Goal: Task Accomplishment & Management: Use online tool/utility

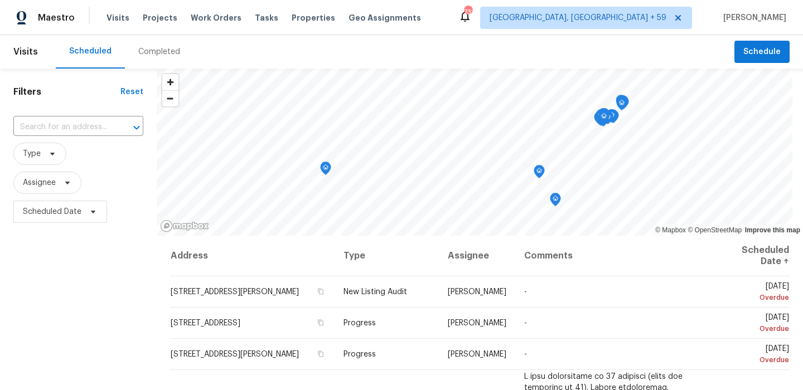
click at [231, 21] on div "Visits Projects Work Orders Tasks Properties Geo Assignments" at bounding box center [270, 18] width 328 height 22
click at [222, 18] on span "Work Orders" at bounding box center [216, 17] width 51 height 11
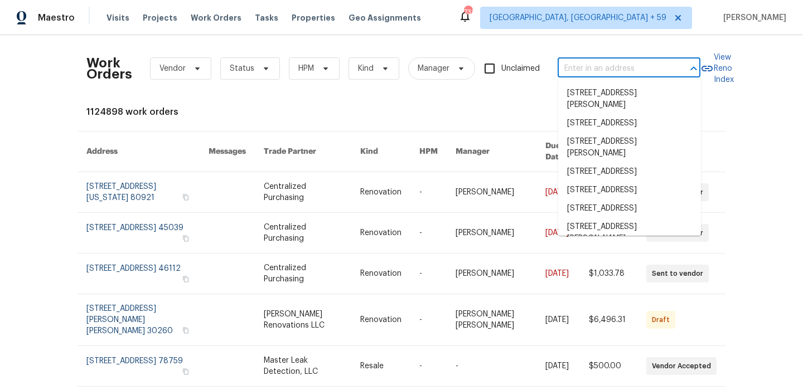
drag, startPoint x: 628, startPoint y: 62, endPoint x: 621, endPoint y: 65, distance: 7.6
click at [628, 62] on input "text" at bounding box center [614, 68] width 112 height 17
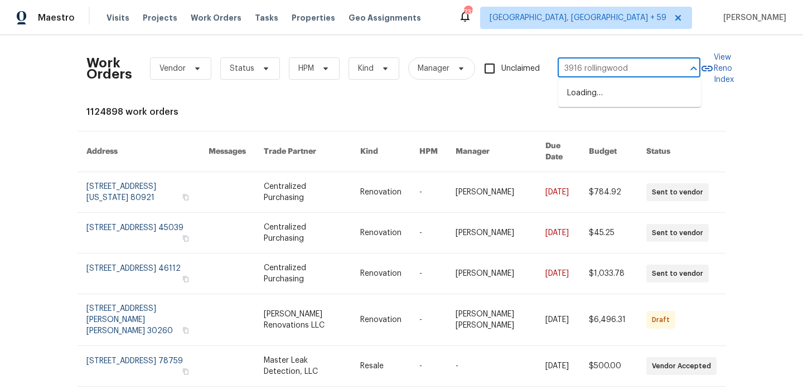
type input "3916 rollingwood"
click at [616, 96] on li "[STREET_ADDRESS]" at bounding box center [629, 93] width 143 height 18
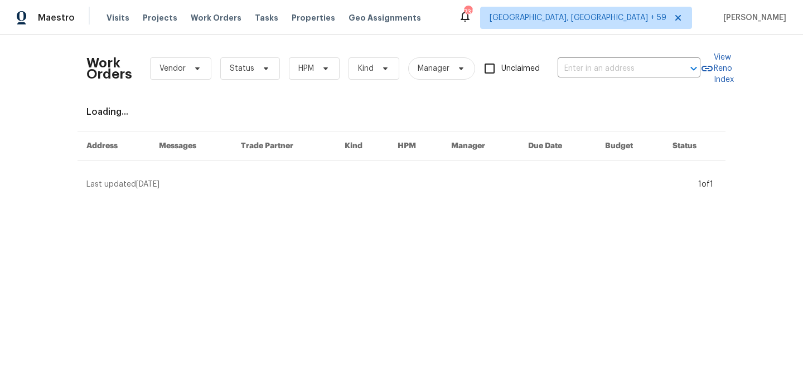
type input "[STREET_ADDRESS]"
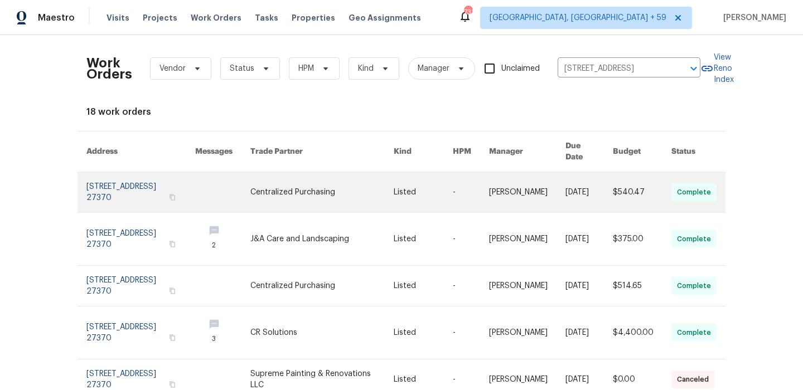
click at [100, 187] on link at bounding box center [140, 192] width 109 height 40
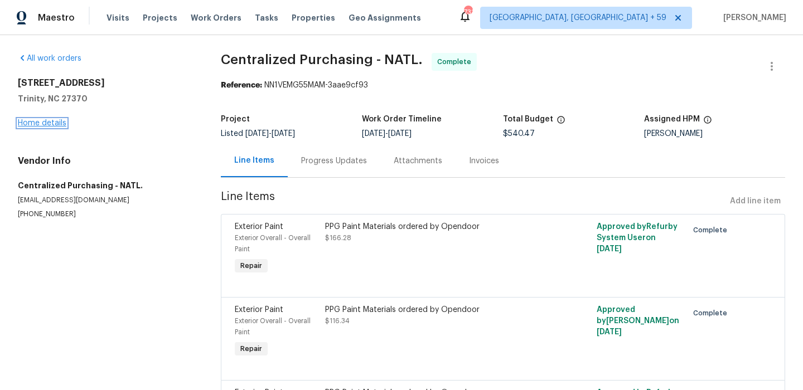
click at [51, 122] on link "Home details" at bounding box center [42, 123] width 49 height 8
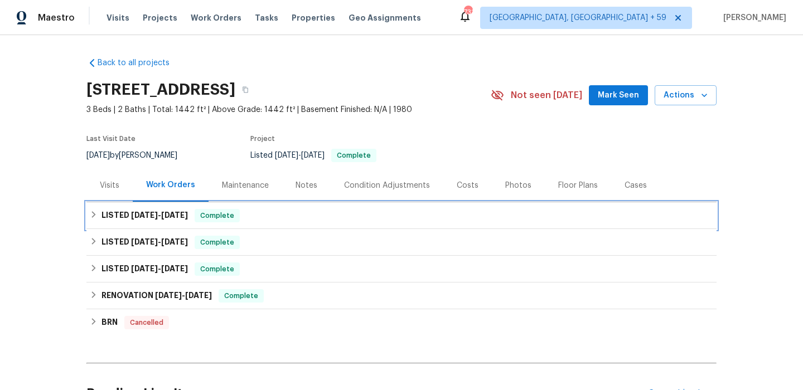
click at [141, 209] on h6 "LISTED [DATE] - [DATE]" at bounding box center [144, 215] width 86 height 13
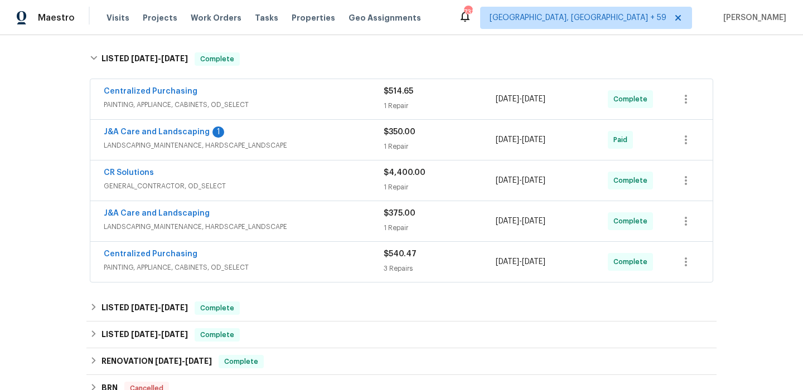
scroll to position [170, 0]
click at [281, 178] on div "CR Solutions" at bounding box center [244, 174] width 280 height 13
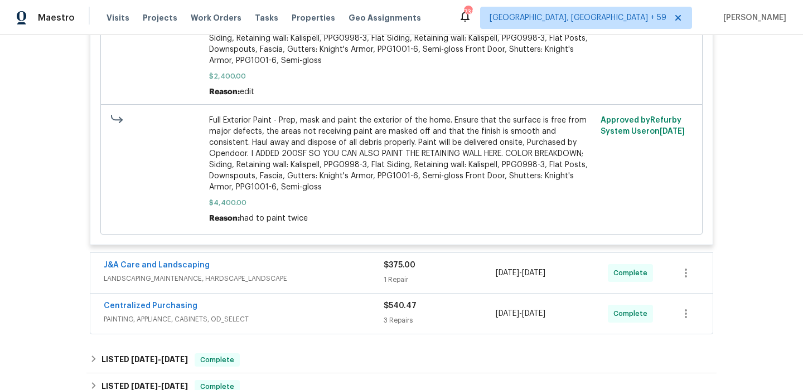
scroll to position [724, 0]
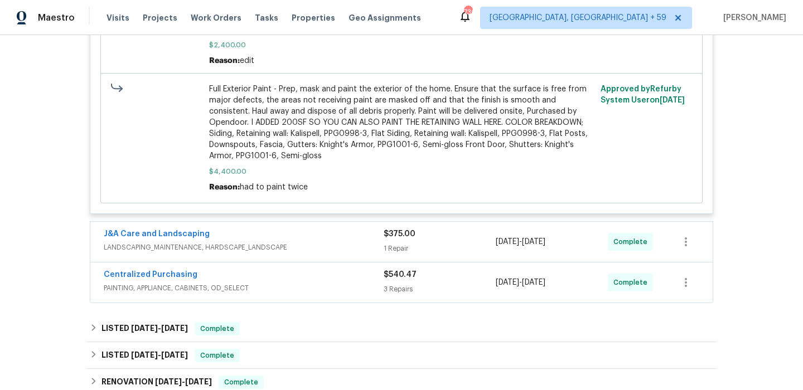
click at [312, 229] on div "J&A Care and Landscaping" at bounding box center [244, 235] width 280 height 13
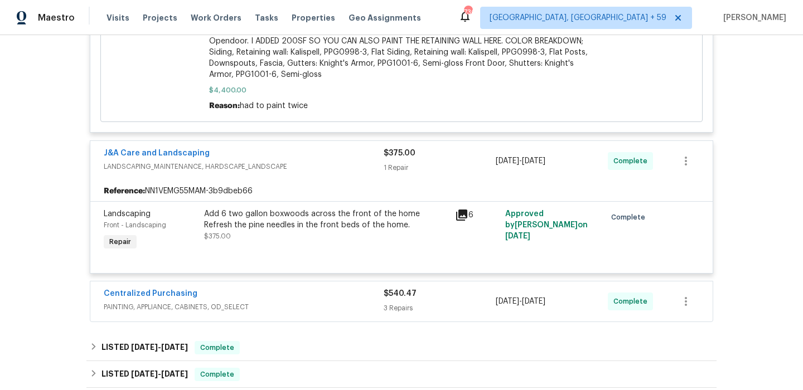
scroll to position [828, 0]
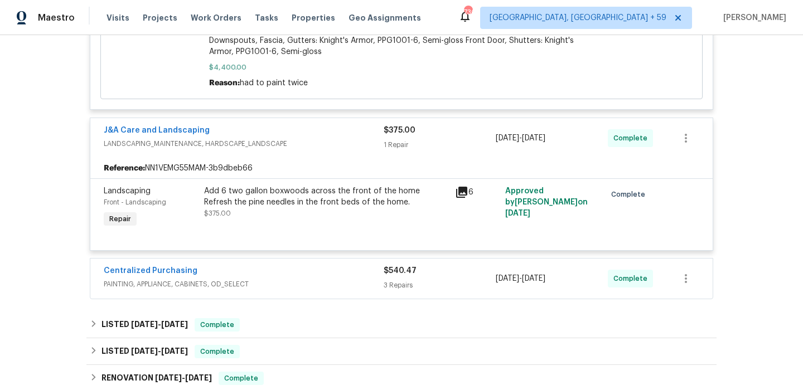
click at [326, 279] on span "PAINTING, APPLIANCE, CABINETS, OD_SELECT" at bounding box center [244, 284] width 280 height 11
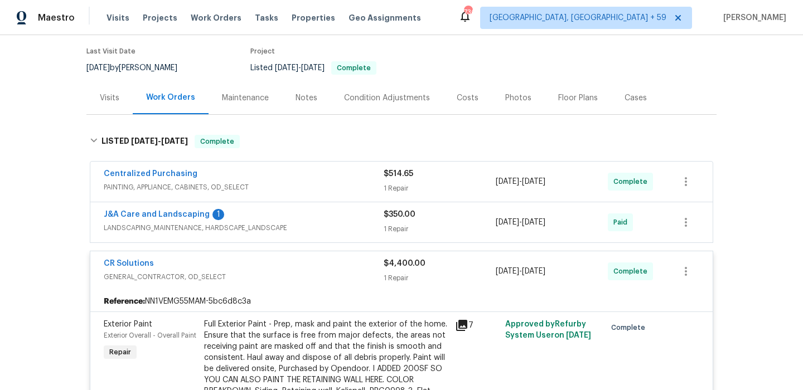
scroll to position [86, 0]
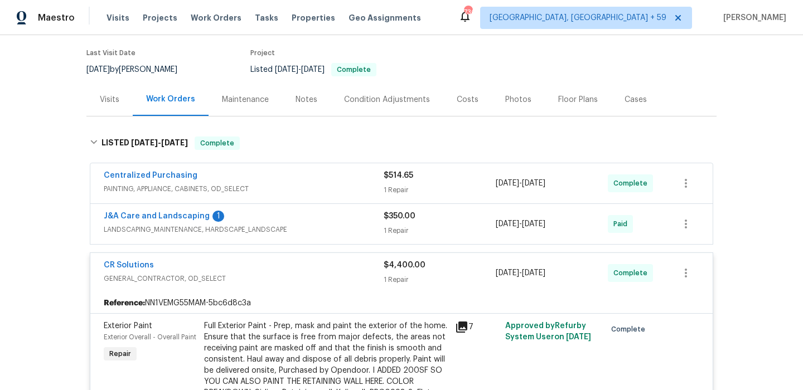
click at [328, 231] on span "LANDSCAPING_MAINTENANCE, HARDSCAPE_LANDSCAPE" at bounding box center [244, 229] width 280 height 11
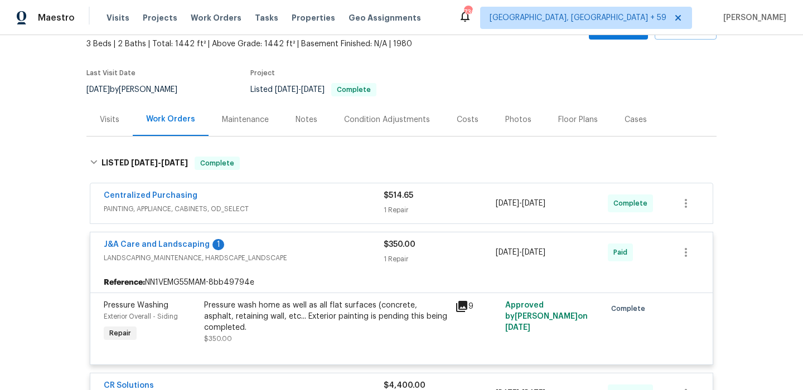
scroll to position [55, 0]
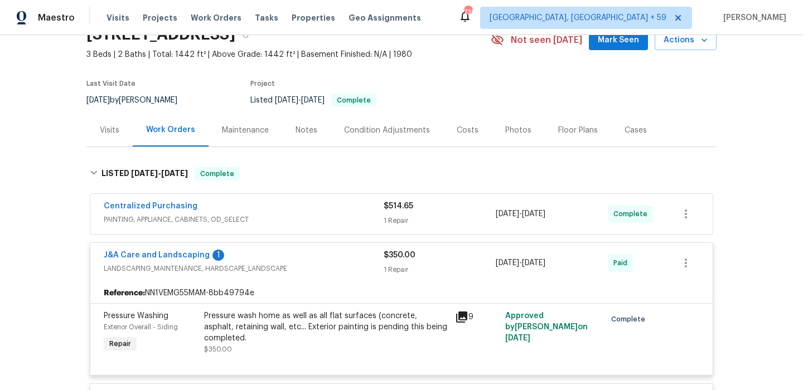
click at [328, 215] on span "PAINTING, APPLIANCE, CABINETS, OD_SELECT" at bounding box center [244, 219] width 280 height 11
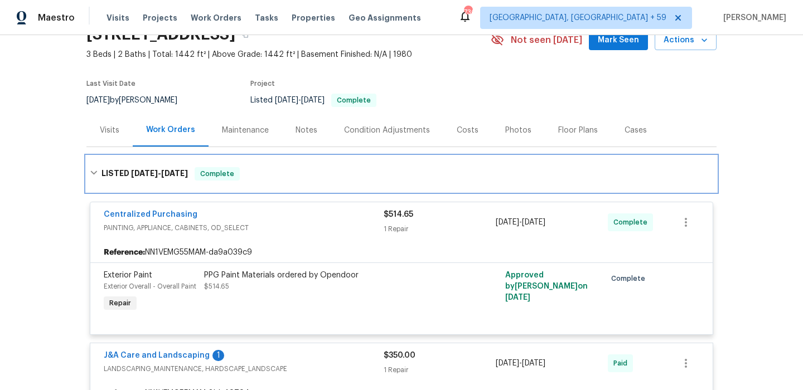
click at [94, 169] on icon at bounding box center [94, 173] width 8 height 8
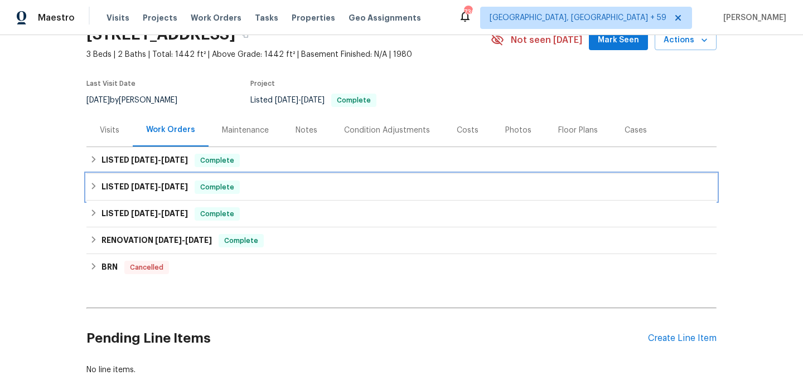
click at [137, 190] on span "[DATE]" at bounding box center [144, 187] width 27 height 8
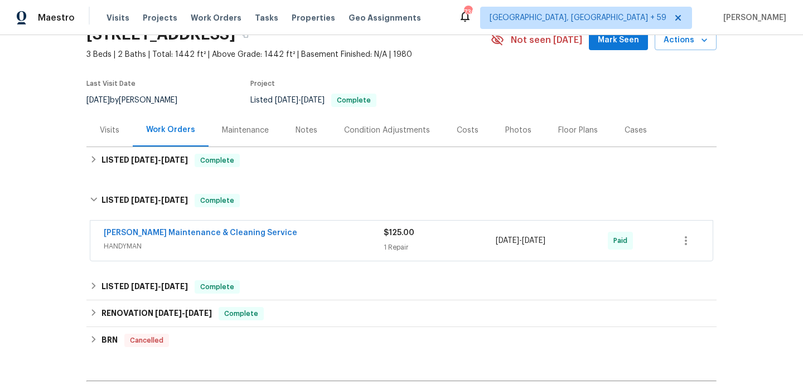
drag, startPoint x: 207, startPoint y: 15, endPoint x: 216, endPoint y: 25, distance: 13.8
click at [206, 15] on span "Work Orders" at bounding box center [216, 17] width 51 height 11
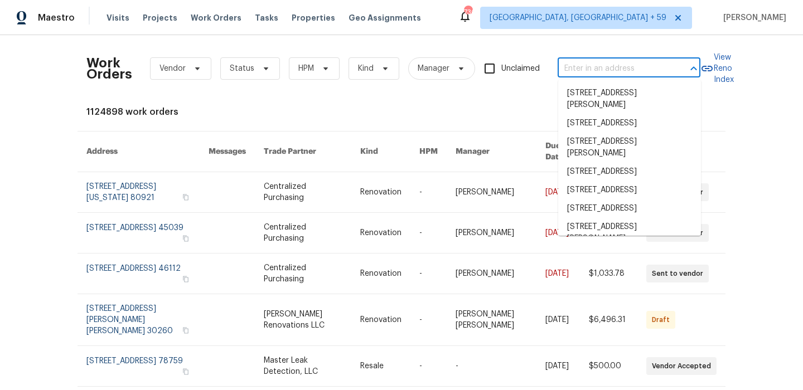
click at [569, 62] on input "text" at bounding box center [614, 68] width 112 height 17
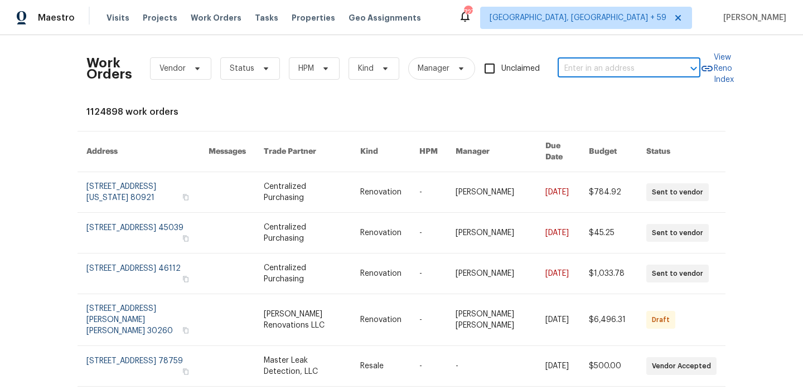
click at [580, 67] on input "text" at bounding box center [614, 68] width 112 height 17
type input "305 augustus"
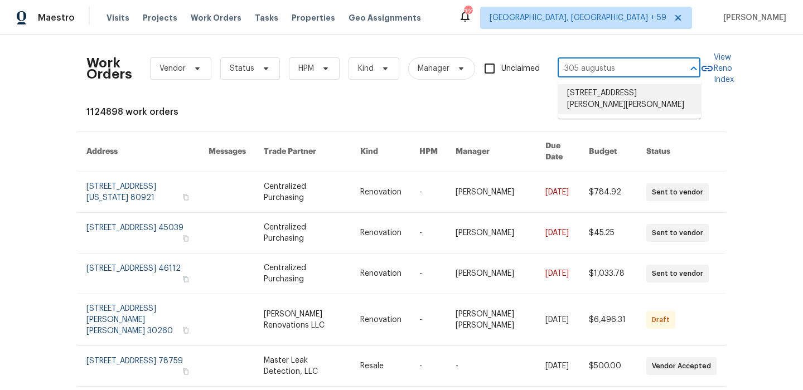
click at [621, 95] on li "[STREET_ADDRESS][PERSON_NAME][PERSON_NAME]" at bounding box center [629, 99] width 143 height 30
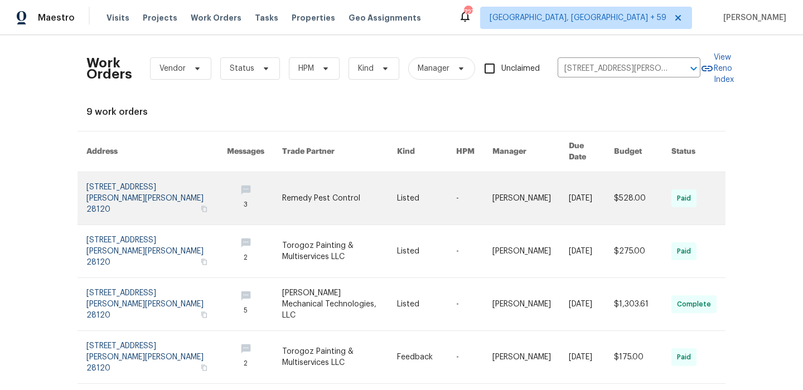
click at [114, 178] on link at bounding box center [156, 198] width 141 height 52
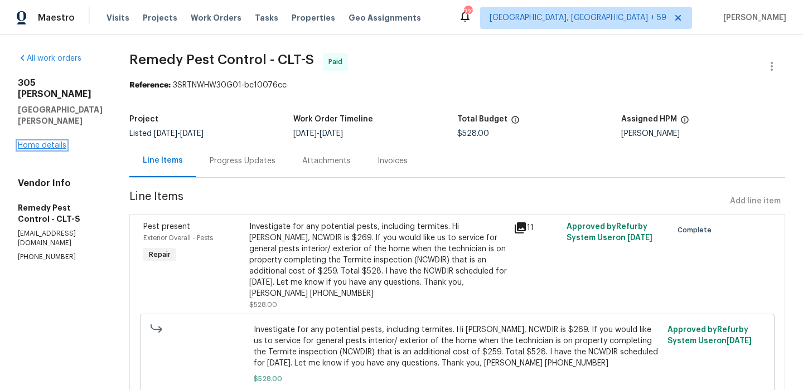
click at [51, 145] on link "Home details" at bounding box center [42, 146] width 49 height 8
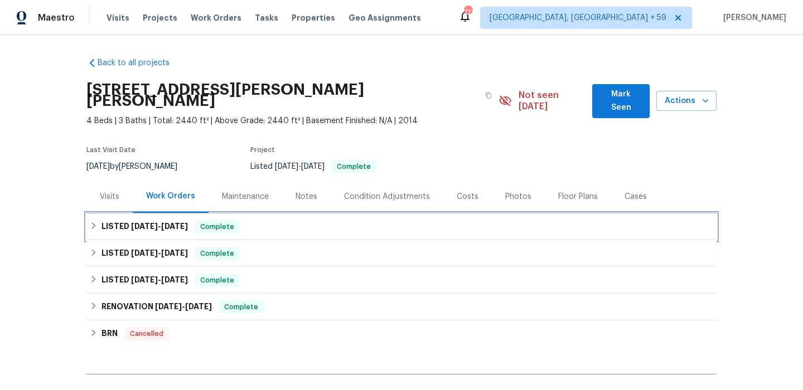
click at [119, 220] on h6 "LISTED [DATE] - [DATE]" at bounding box center [144, 226] width 86 height 13
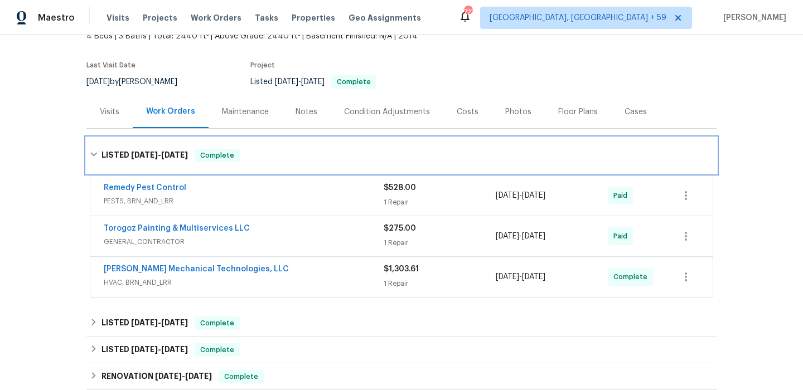
scroll to position [89, 0]
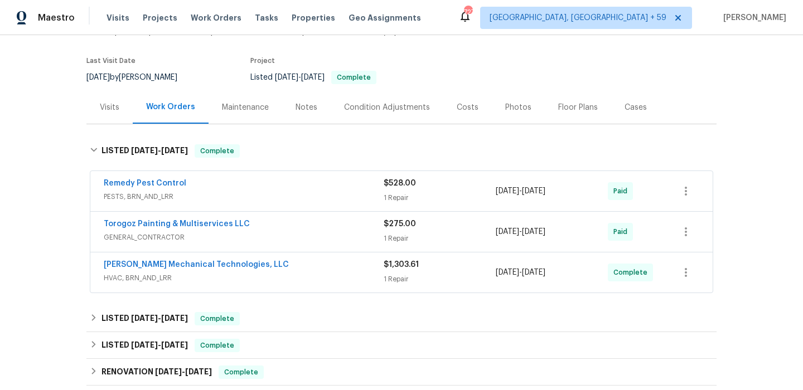
click at [240, 191] on span "PESTS, BRN_AND_LRR" at bounding box center [244, 196] width 280 height 11
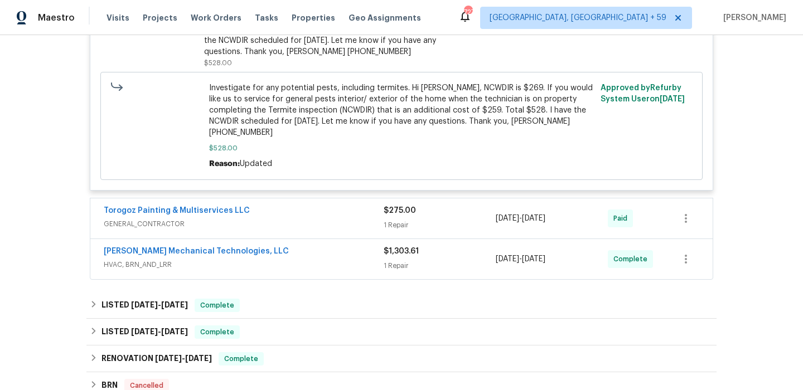
scroll to position [359, 0]
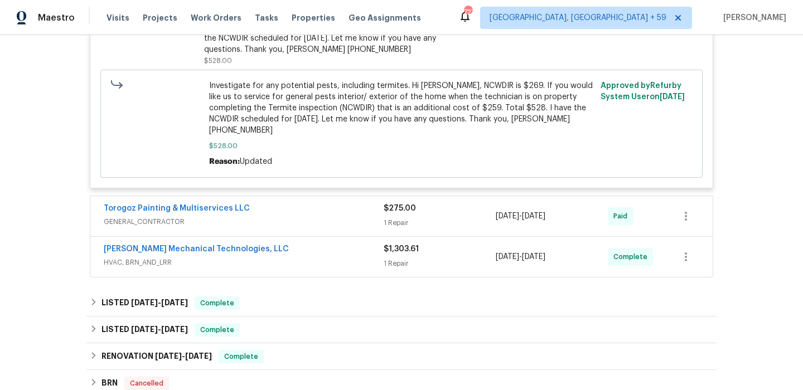
click at [312, 244] on div "[PERSON_NAME] Mechanical Technologies, LLC" at bounding box center [244, 250] width 280 height 13
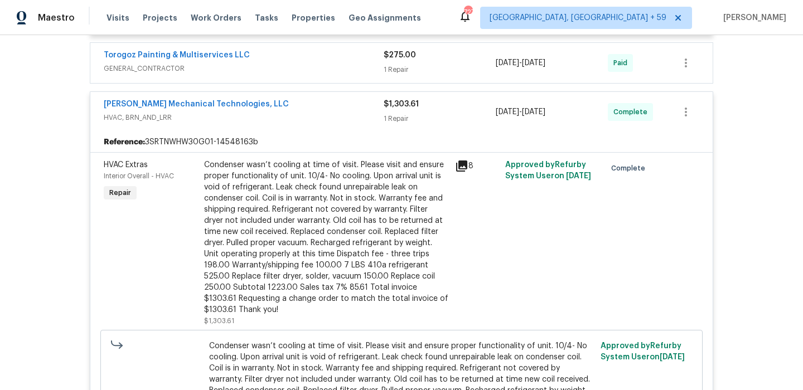
scroll to position [459, 0]
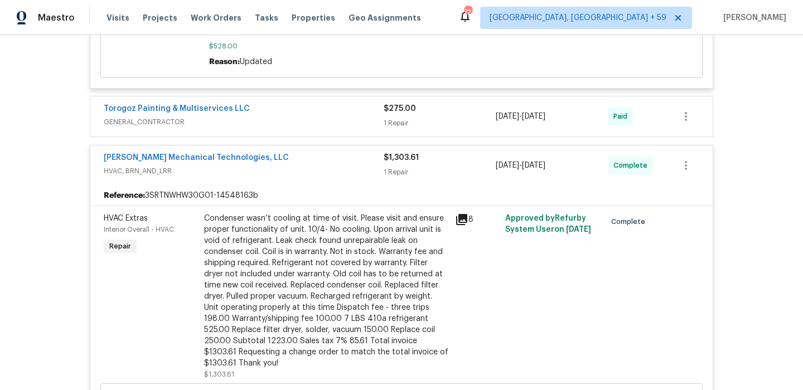
click at [327, 166] on span "HVAC, BRN_AND_LRR" at bounding box center [244, 171] width 280 height 11
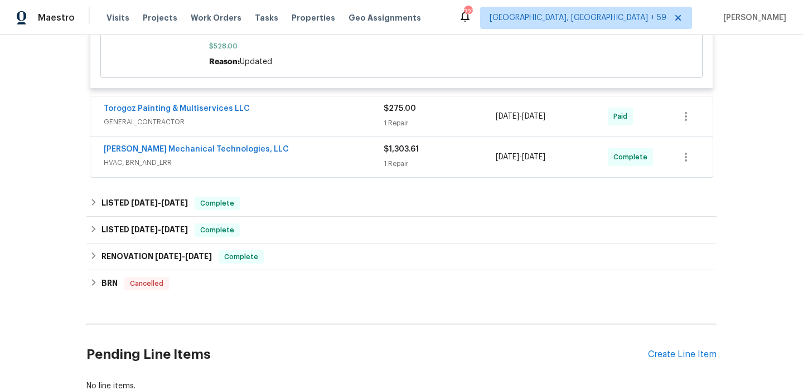
click at [326, 157] on span "HVAC, BRN_AND_LRR" at bounding box center [244, 162] width 280 height 11
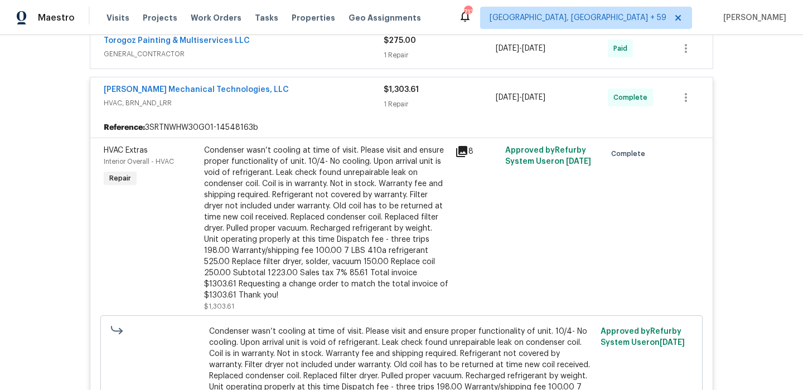
scroll to position [456, 0]
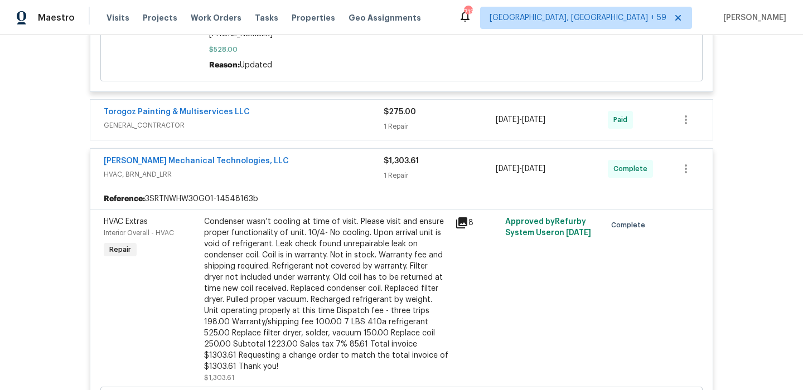
click at [319, 120] on span "GENERAL_CONTRACTOR" at bounding box center [244, 125] width 280 height 11
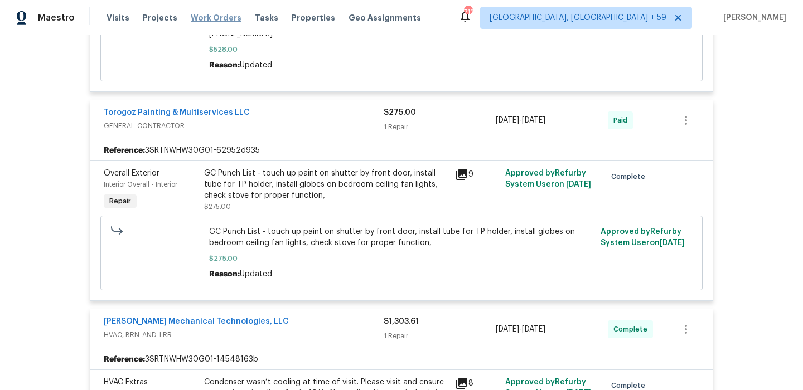
click at [212, 18] on span "Work Orders" at bounding box center [216, 17] width 51 height 11
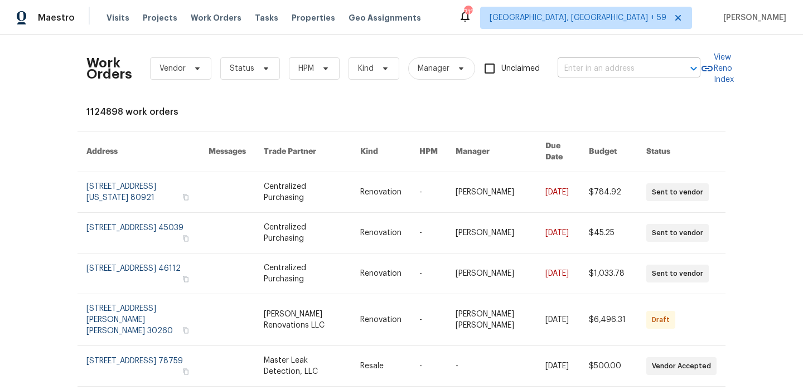
click at [583, 65] on input "text" at bounding box center [614, 68] width 112 height 17
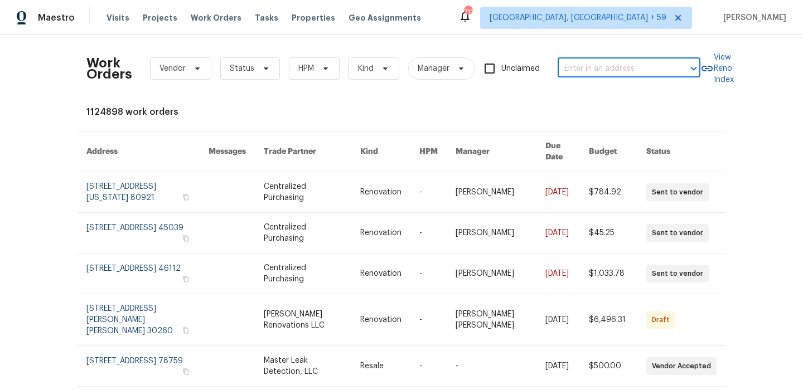
click at [585, 67] on input "text" at bounding box center [614, 68] width 112 height 17
type input "2416 peach"
click at [588, 94] on li "[STREET_ADDRESS]" at bounding box center [629, 93] width 143 height 18
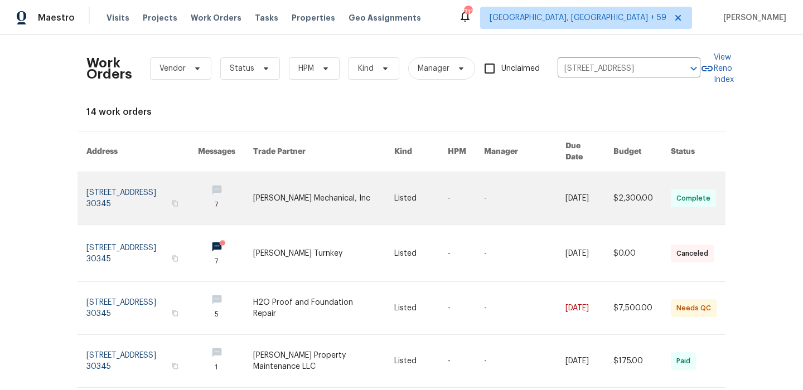
click at [131, 177] on link at bounding box center [142, 198] width 112 height 52
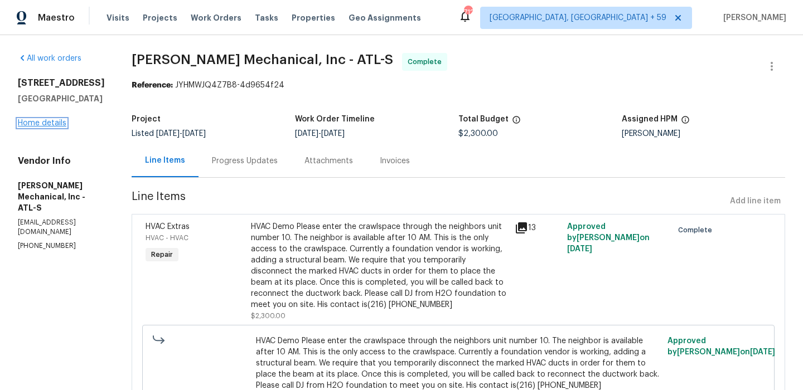
click at [62, 127] on link "Home details" at bounding box center [42, 123] width 49 height 8
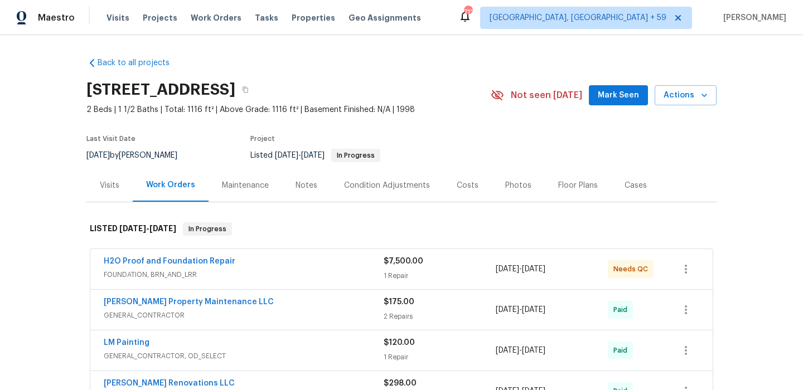
click at [293, 278] on span "FOUNDATION, BRN_AND_LRR" at bounding box center [244, 274] width 280 height 11
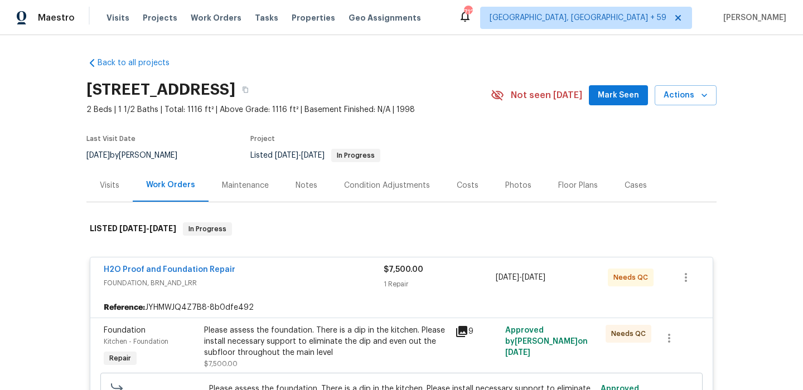
click at [298, 275] on div "H2O Proof and Foundation Repair" at bounding box center [244, 270] width 280 height 13
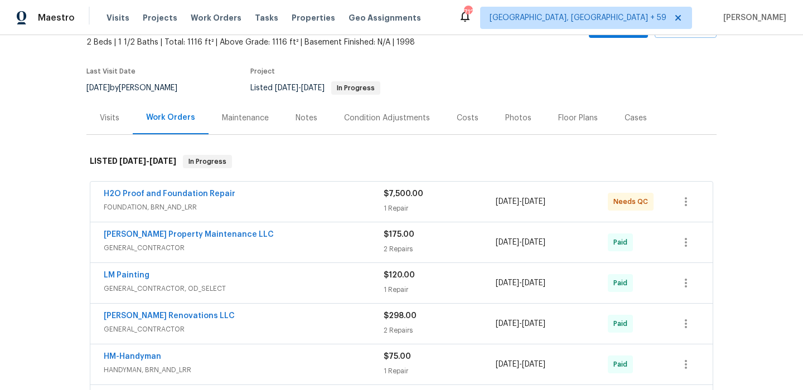
scroll to position [69, 0]
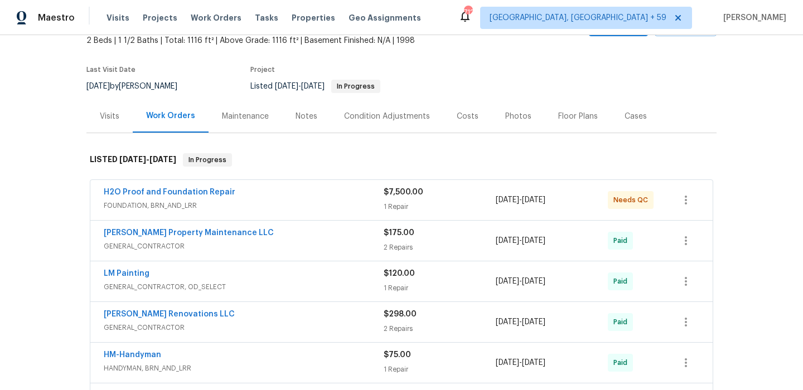
click at [314, 197] on div "H2O Proof and Foundation Repair" at bounding box center [244, 193] width 280 height 13
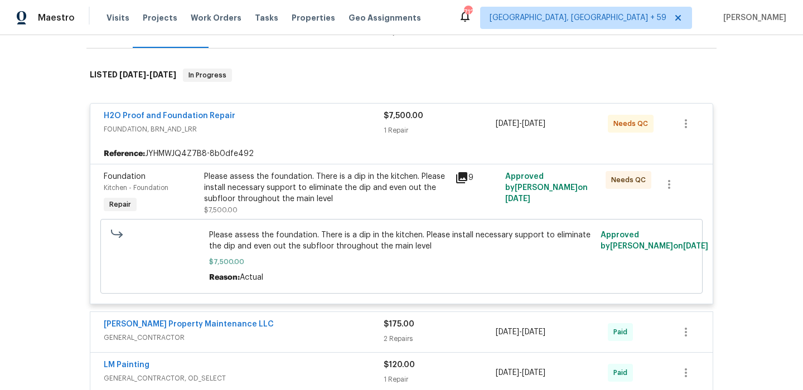
scroll to position [143, 0]
